Goal: Find specific page/section: Find specific page/section

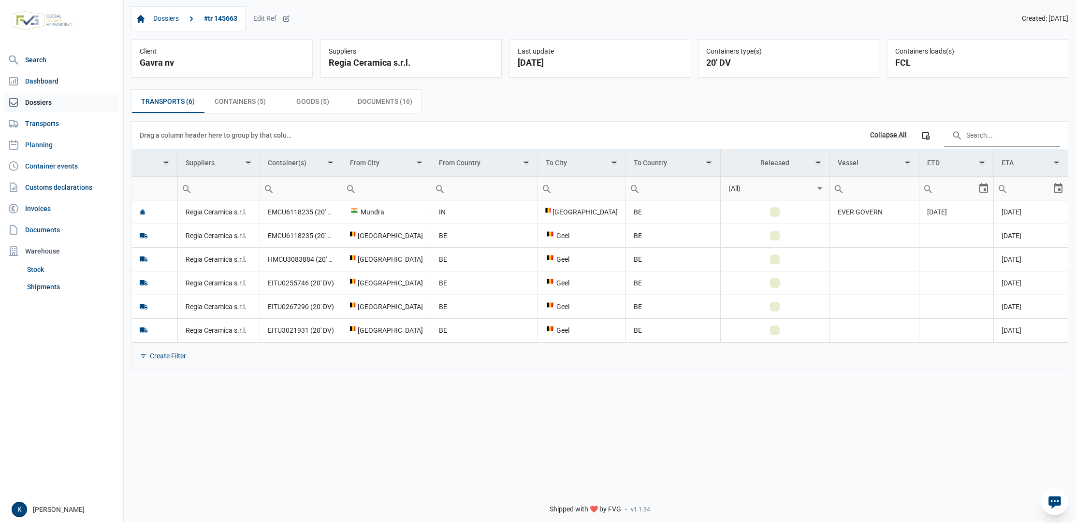
click at [55, 102] on link "Dossiers" at bounding box center [61, 102] width 115 height 19
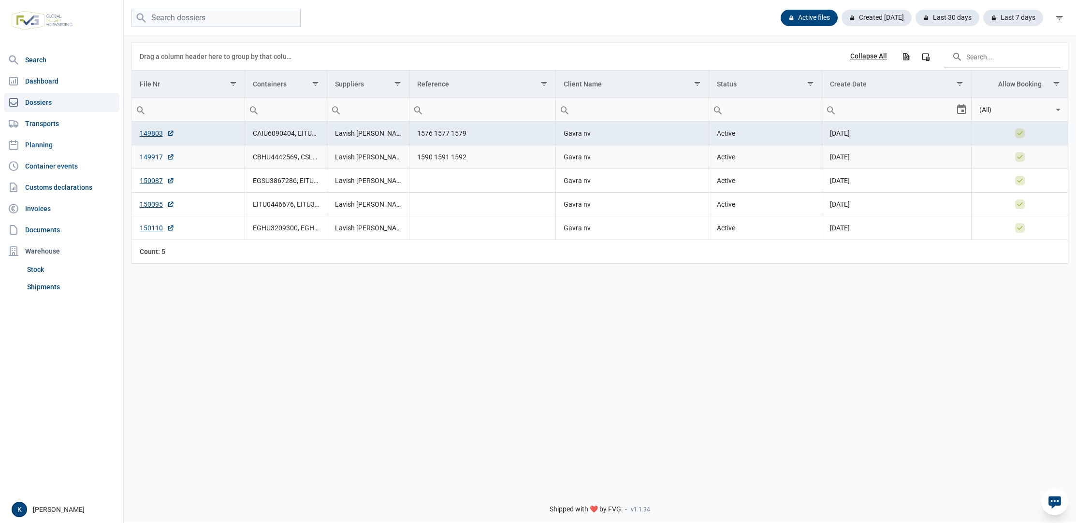
click at [156, 155] on link "149917" at bounding box center [157, 157] width 35 height 10
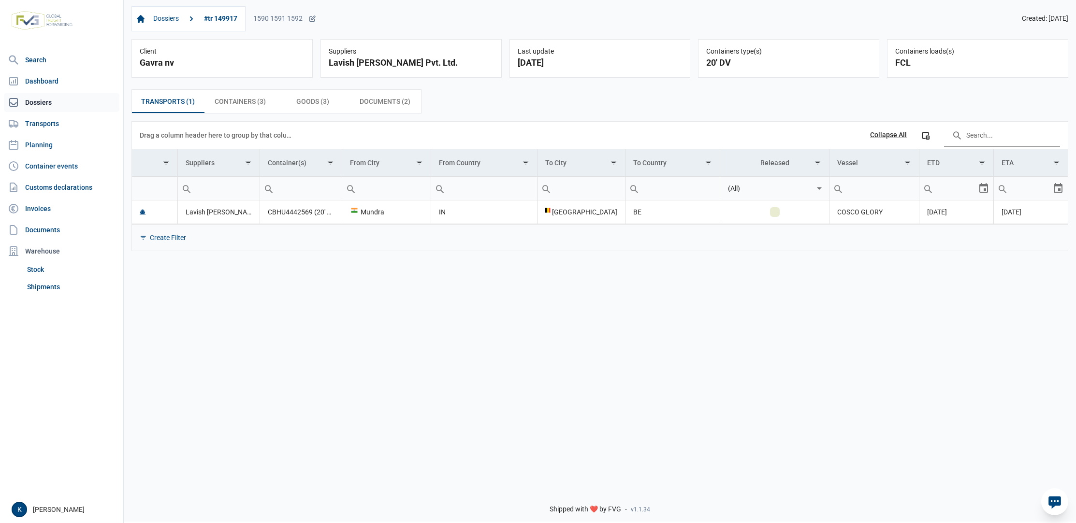
click at [56, 102] on link "Dossiers" at bounding box center [61, 102] width 115 height 19
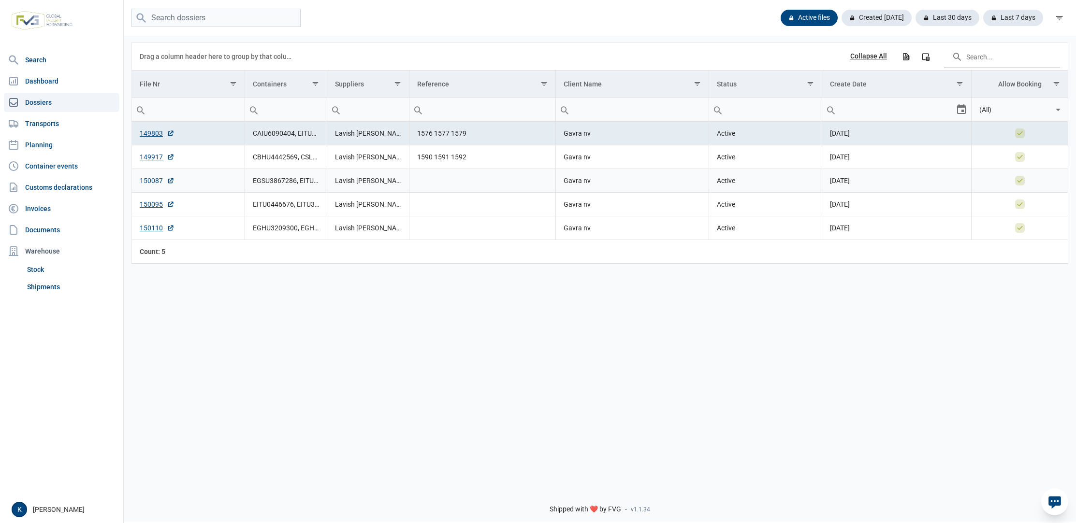
click at [156, 180] on link "150087" at bounding box center [157, 181] width 35 height 10
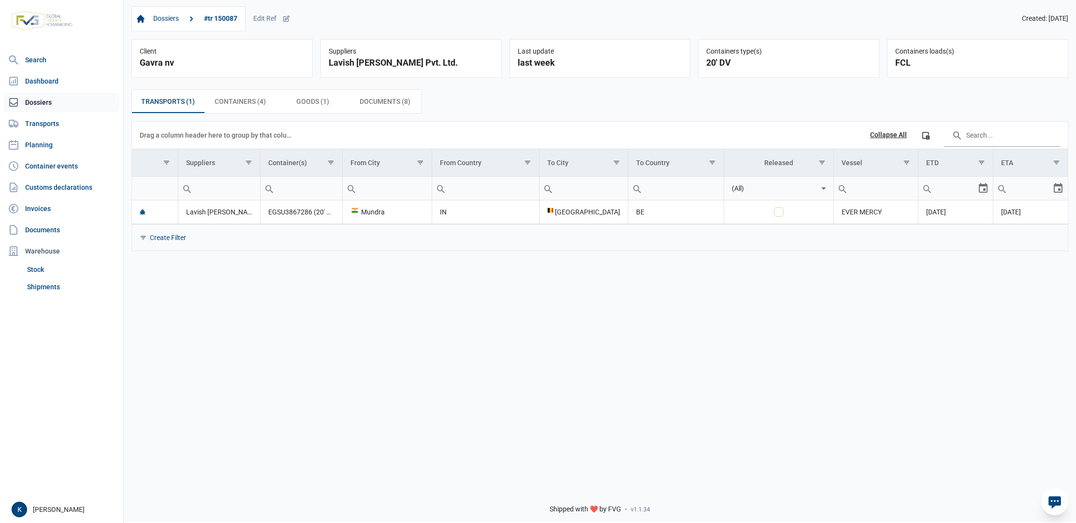
click at [56, 105] on link "Dossiers" at bounding box center [61, 102] width 115 height 19
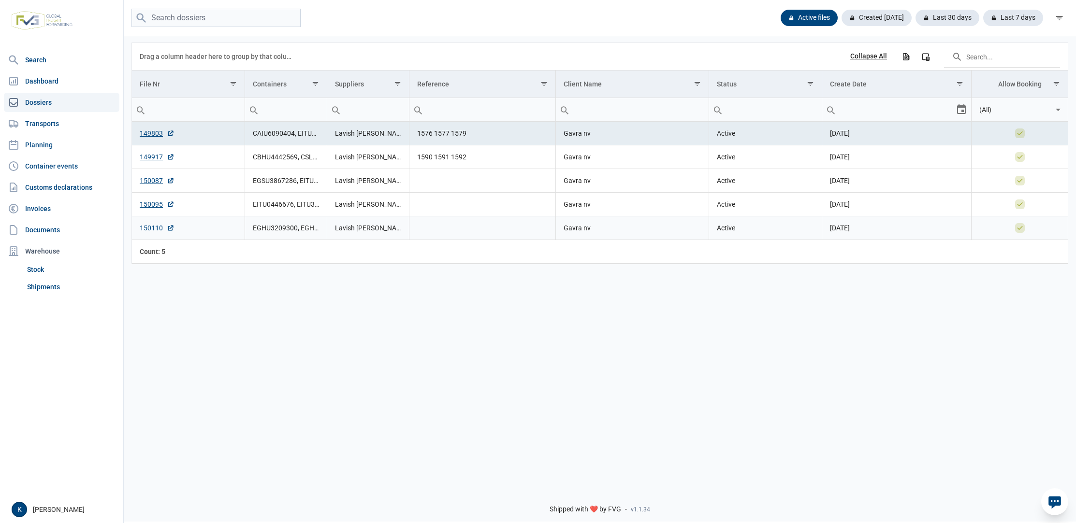
click at [147, 231] on link "150110" at bounding box center [157, 228] width 35 height 10
